Goal: Find specific page/section: Find specific page/section

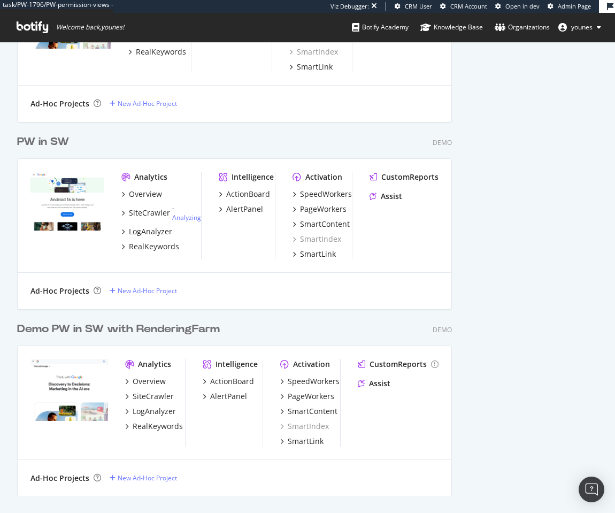
scroll to position [341, 0]
click at [325, 204] on div "PageWorkers" at bounding box center [323, 209] width 47 height 11
